Goal: Task Accomplishment & Management: Use online tool/utility

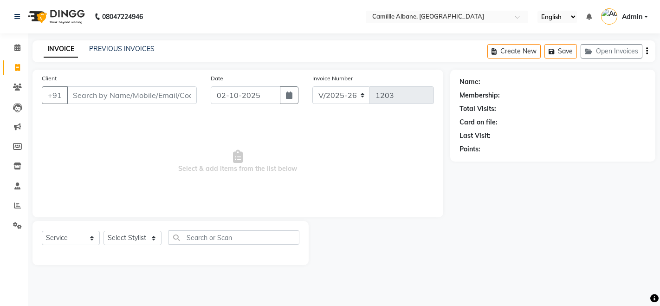
select select "7025"
select select "service"
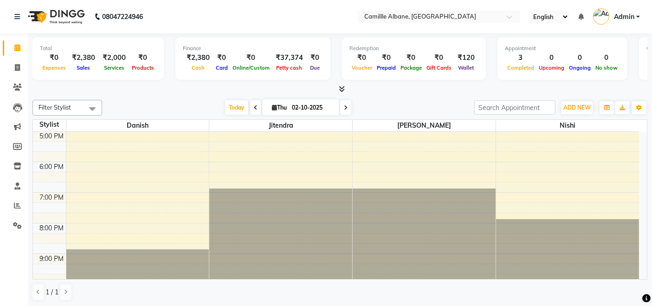
click at [343, 87] on icon at bounding box center [342, 88] width 6 height 7
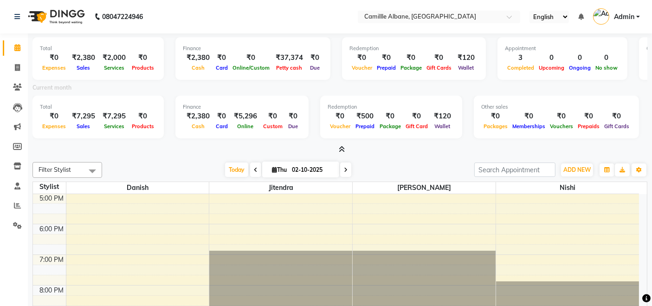
click at [341, 148] on icon at bounding box center [342, 149] width 6 height 7
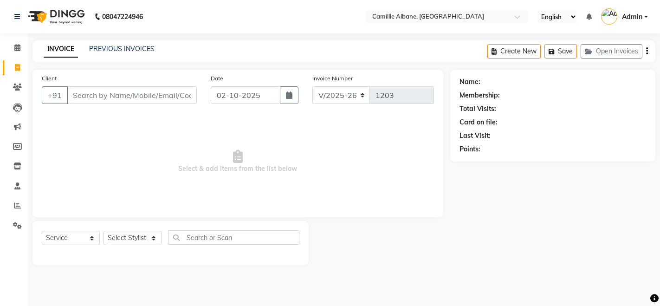
select select "7025"
select select "service"
click at [129, 45] on link "PREVIOUS INVOICES" at bounding box center [121, 49] width 65 height 8
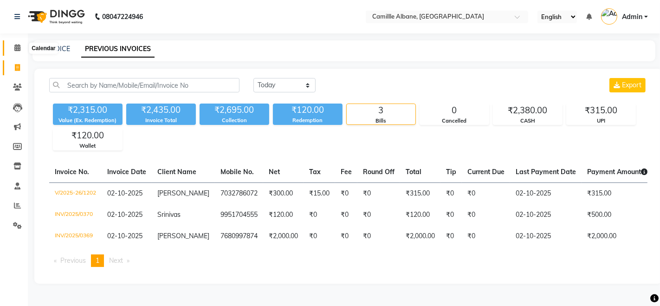
click at [20, 48] on span at bounding box center [17, 48] width 16 height 11
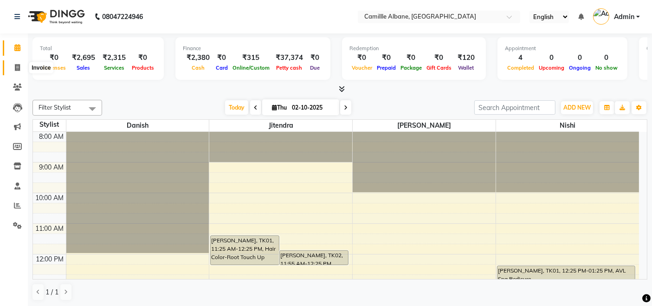
click at [15, 70] on icon at bounding box center [17, 67] width 5 height 7
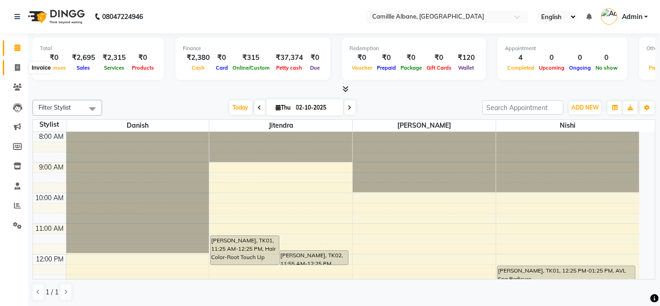
select select "7025"
select select "service"
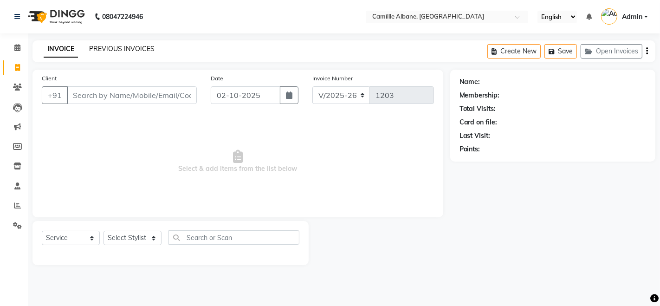
click at [117, 50] on link "PREVIOUS INVOICES" at bounding box center [121, 49] width 65 height 8
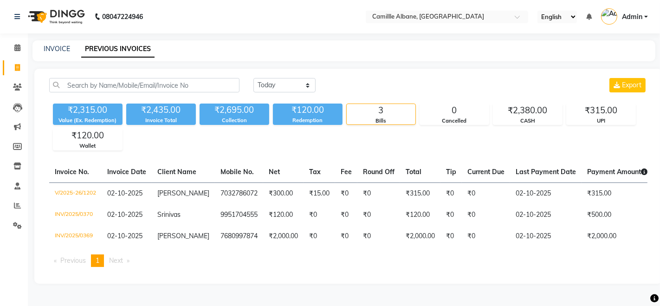
drag, startPoint x: 294, startPoint y: 252, endPoint x: 461, endPoint y: 47, distance: 264.4
click at [461, 47] on div "INVOICE PREVIOUS INVOICES" at bounding box center [337, 49] width 611 height 10
